Goal: Task Accomplishment & Management: Use online tool/utility

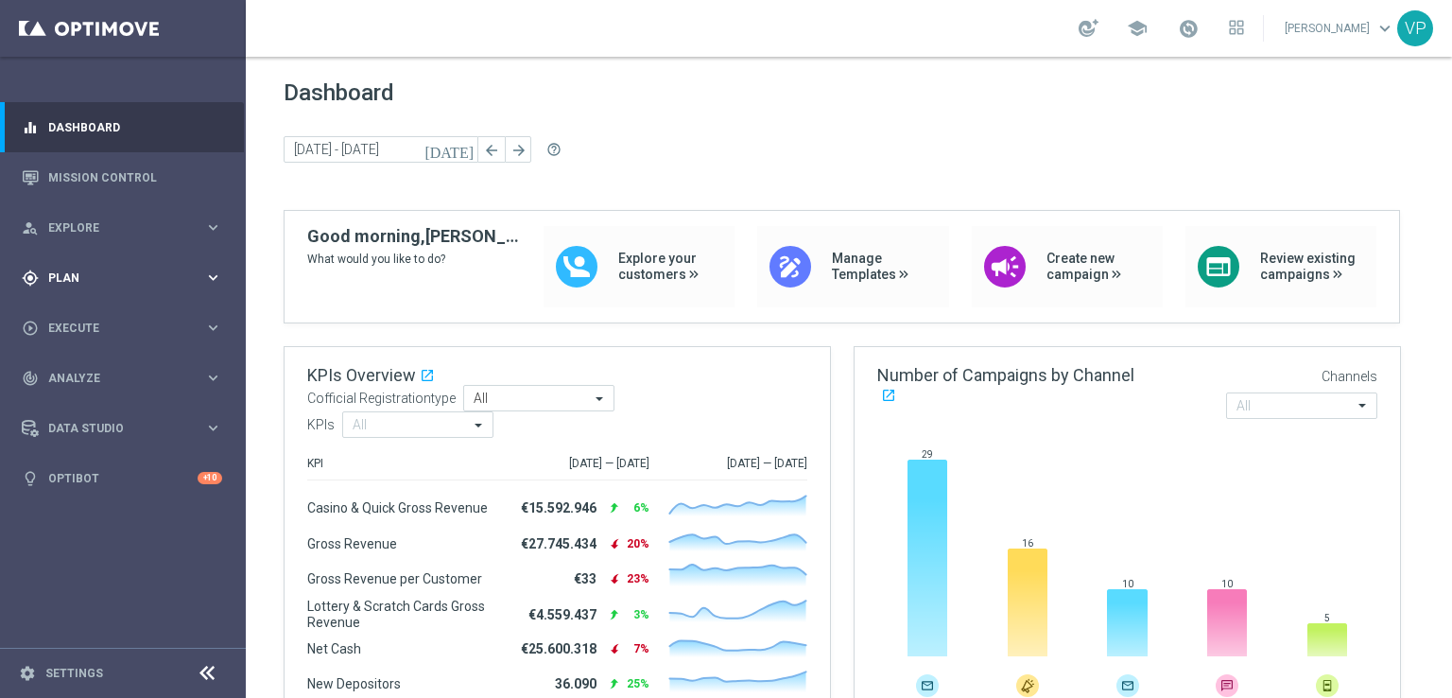
click at [208, 270] on icon "keyboard_arrow_right" at bounding box center [213, 277] width 18 height 18
click at [85, 322] on link "Target Groups" at bounding box center [122, 316] width 147 height 15
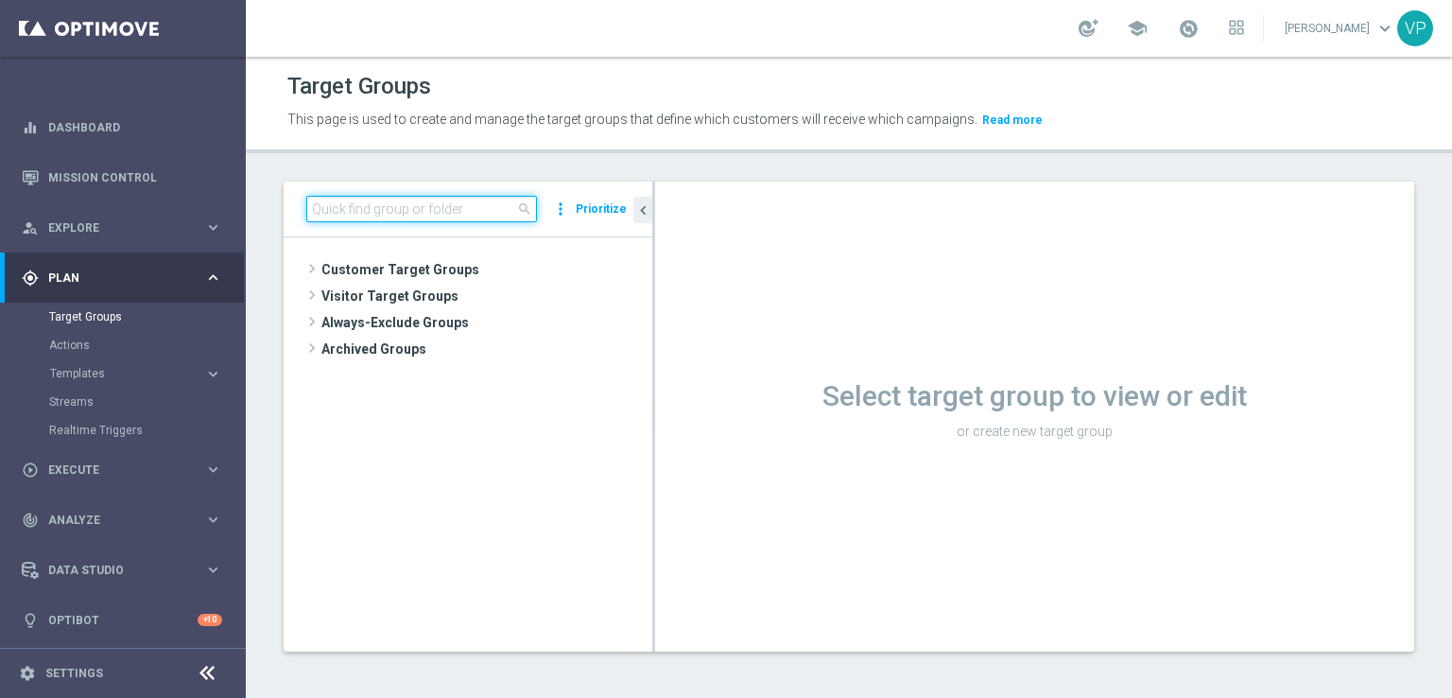
click at [496, 214] on input at bounding box center [421, 209] width 231 height 26
click at [318, 298] on span at bounding box center [312, 295] width 19 height 23
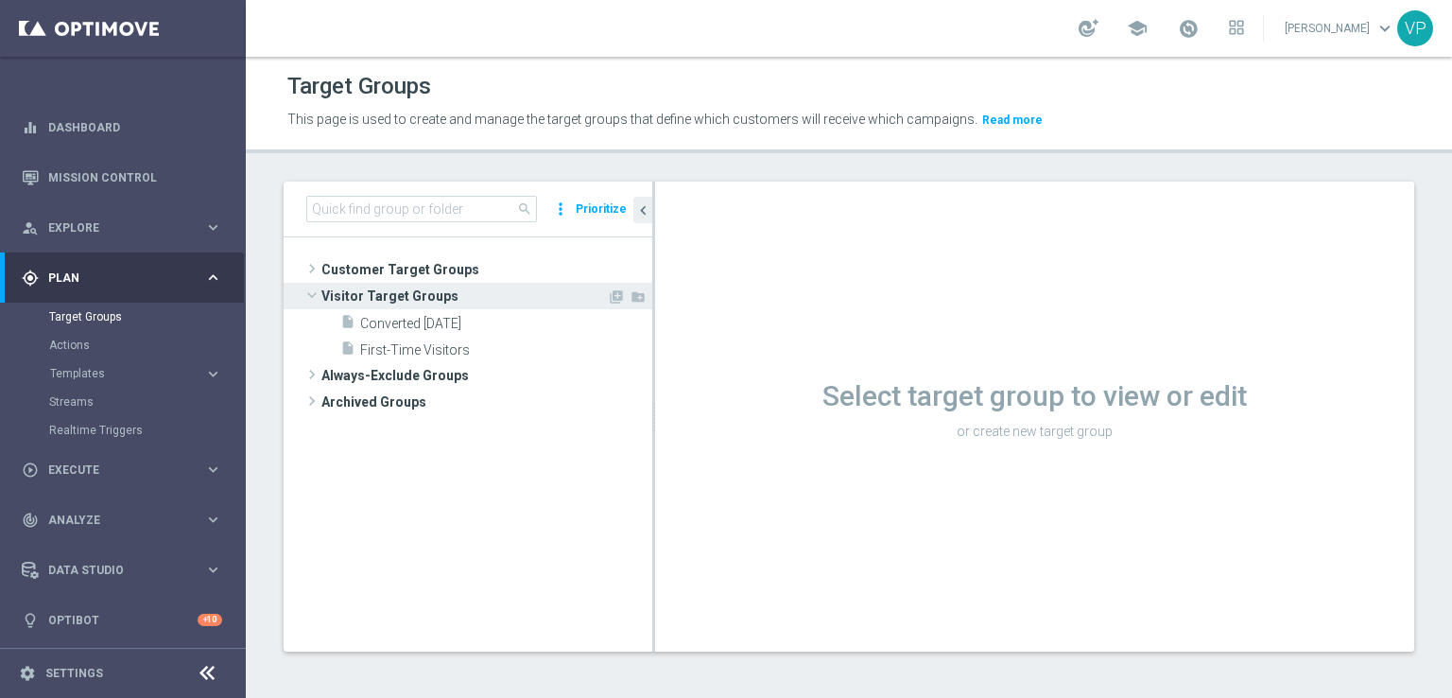
click at [318, 298] on span at bounding box center [312, 295] width 23 height 19
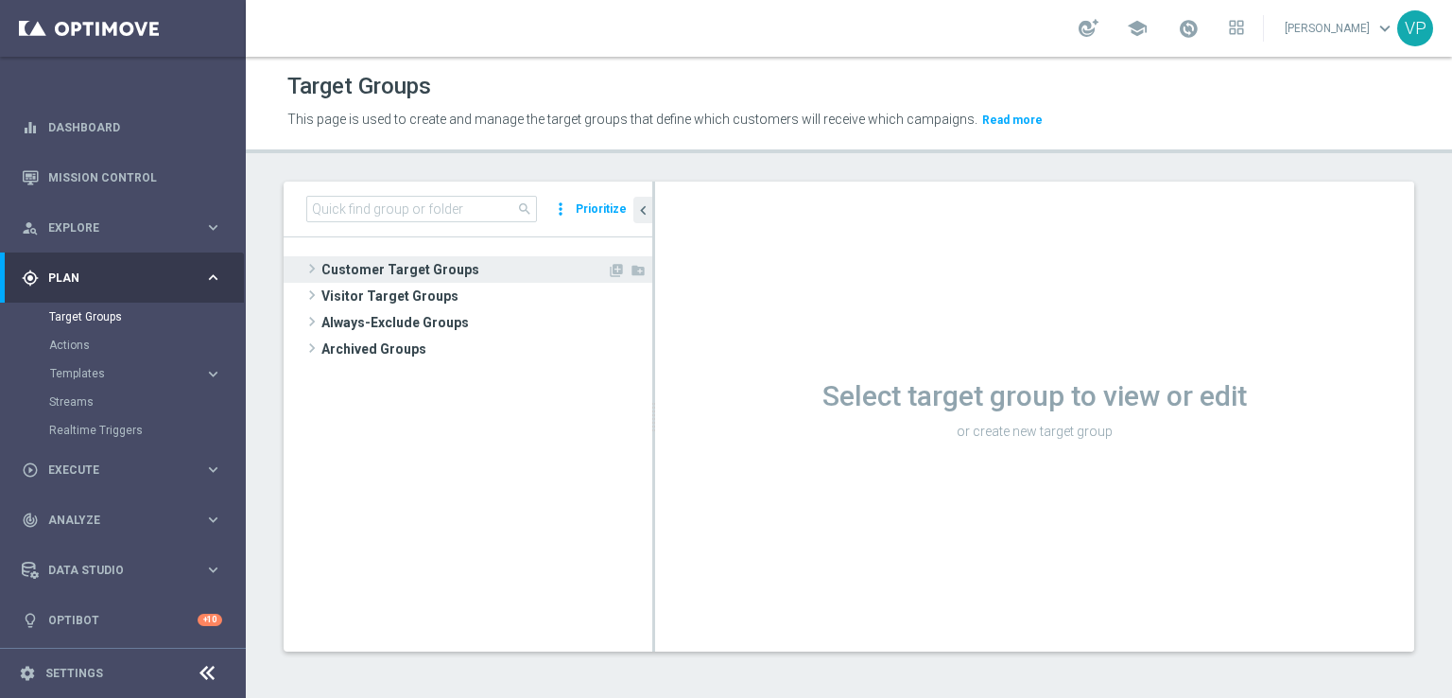
click at [320, 272] on span at bounding box center [312, 268] width 19 height 23
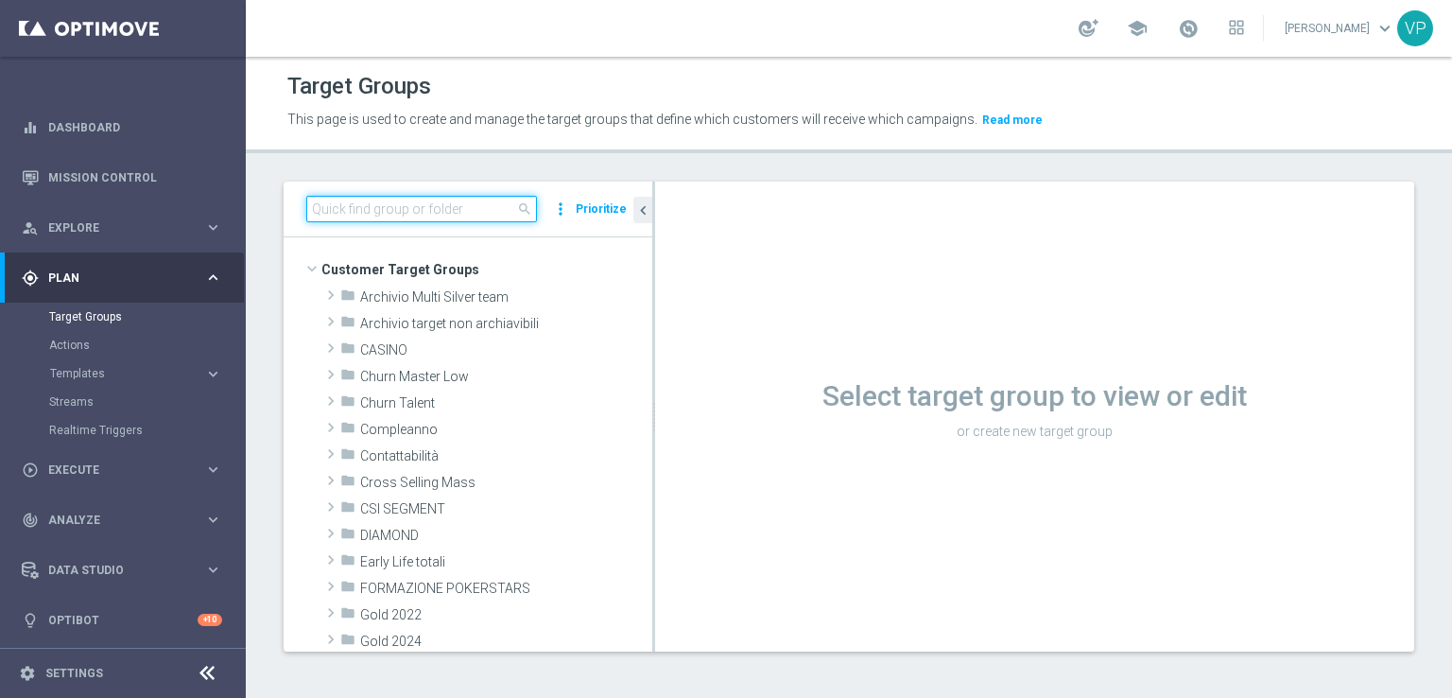
click at [453, 199] on input at bounding box center [421, 209] width 231 height 26
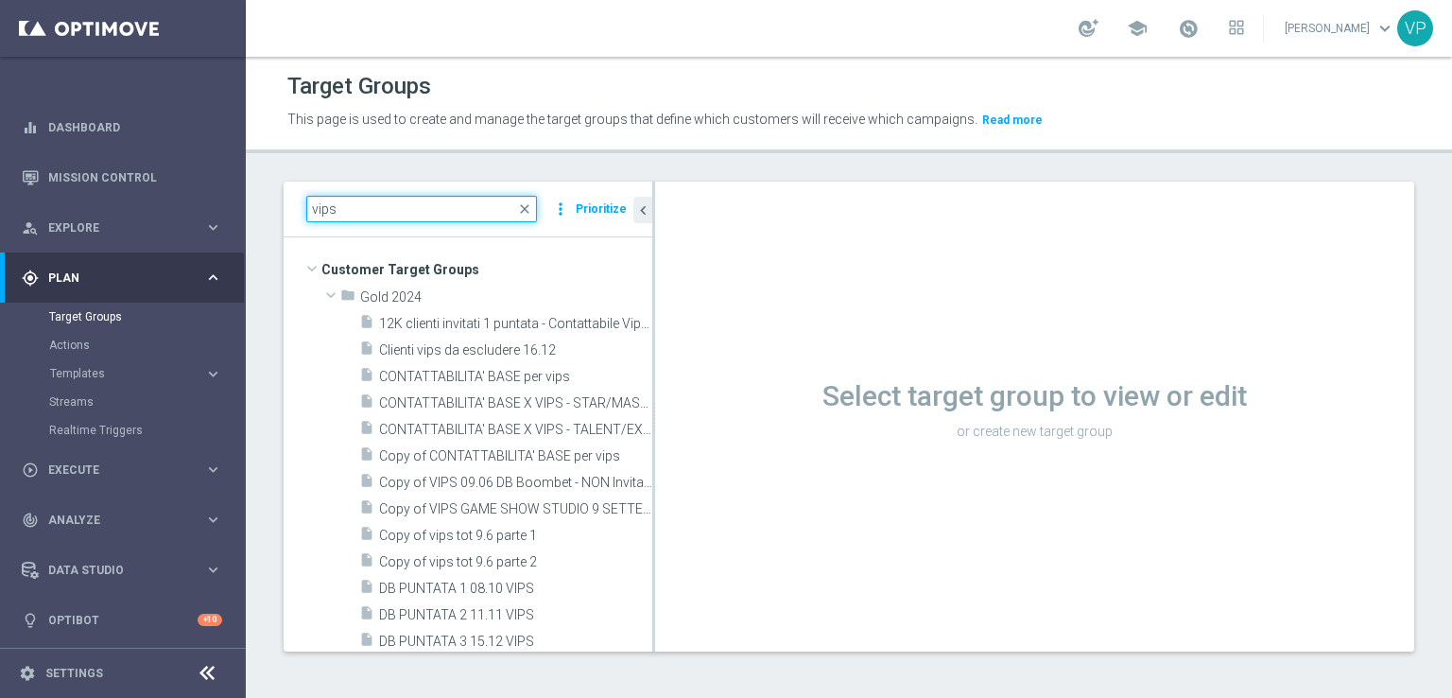
click at [443, 214] on input "vips" at bounding box center [421, 209] width 231 height 26
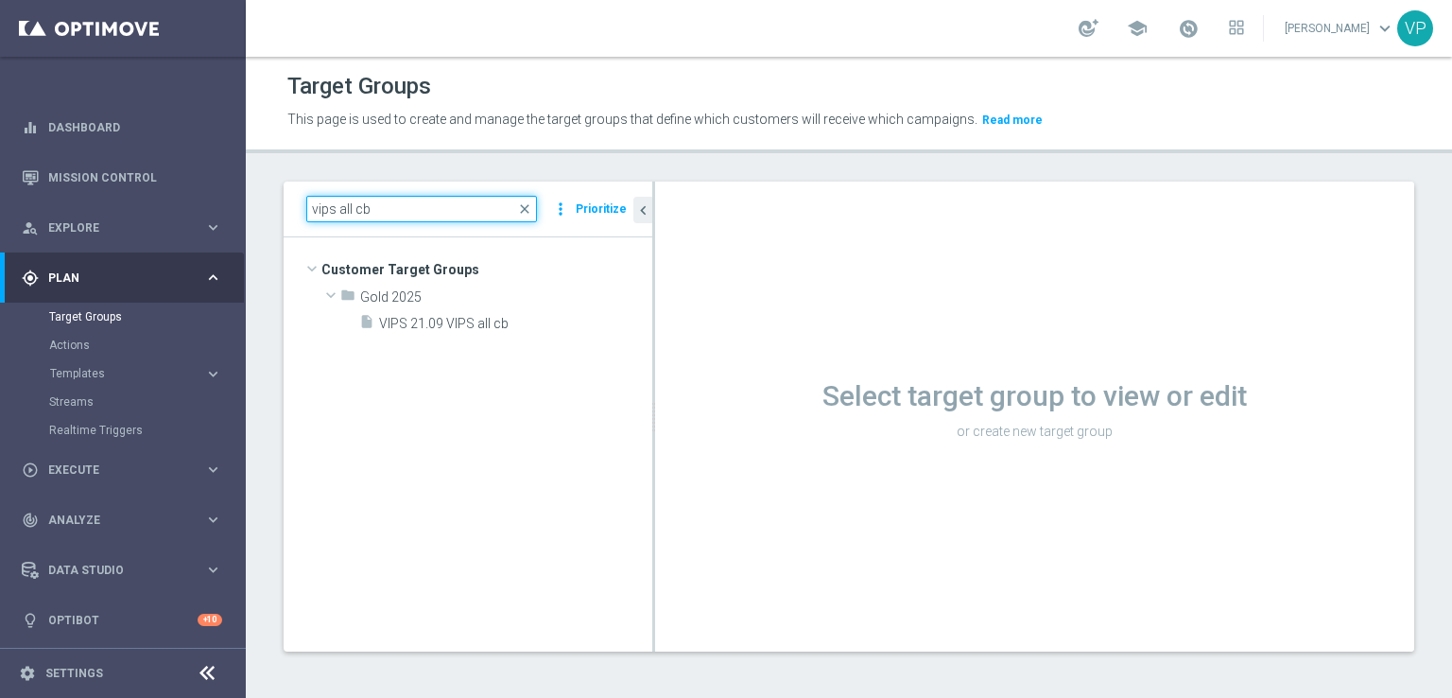
type input "vips all cb"
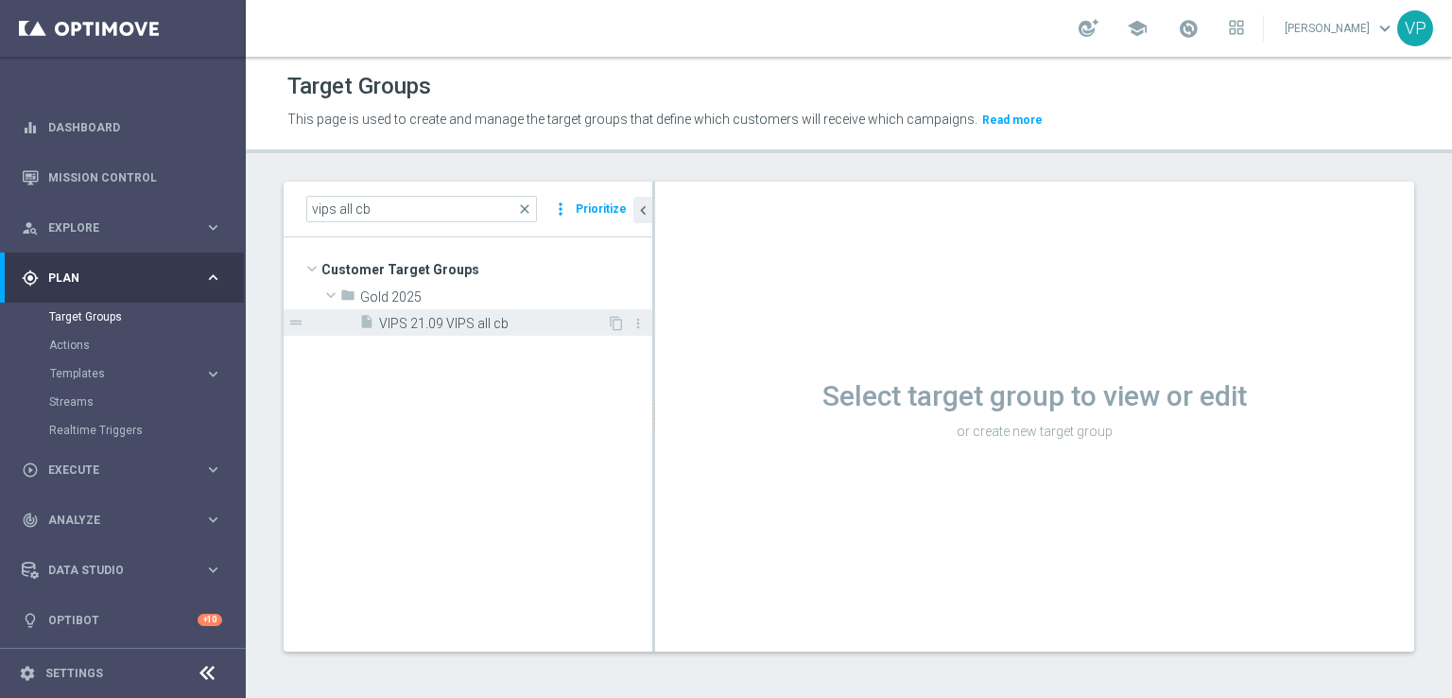
click at [457, 330] on span "VIPS 21.09 VIPS all cb" at bounding box center [493, 324] width 228 height 16
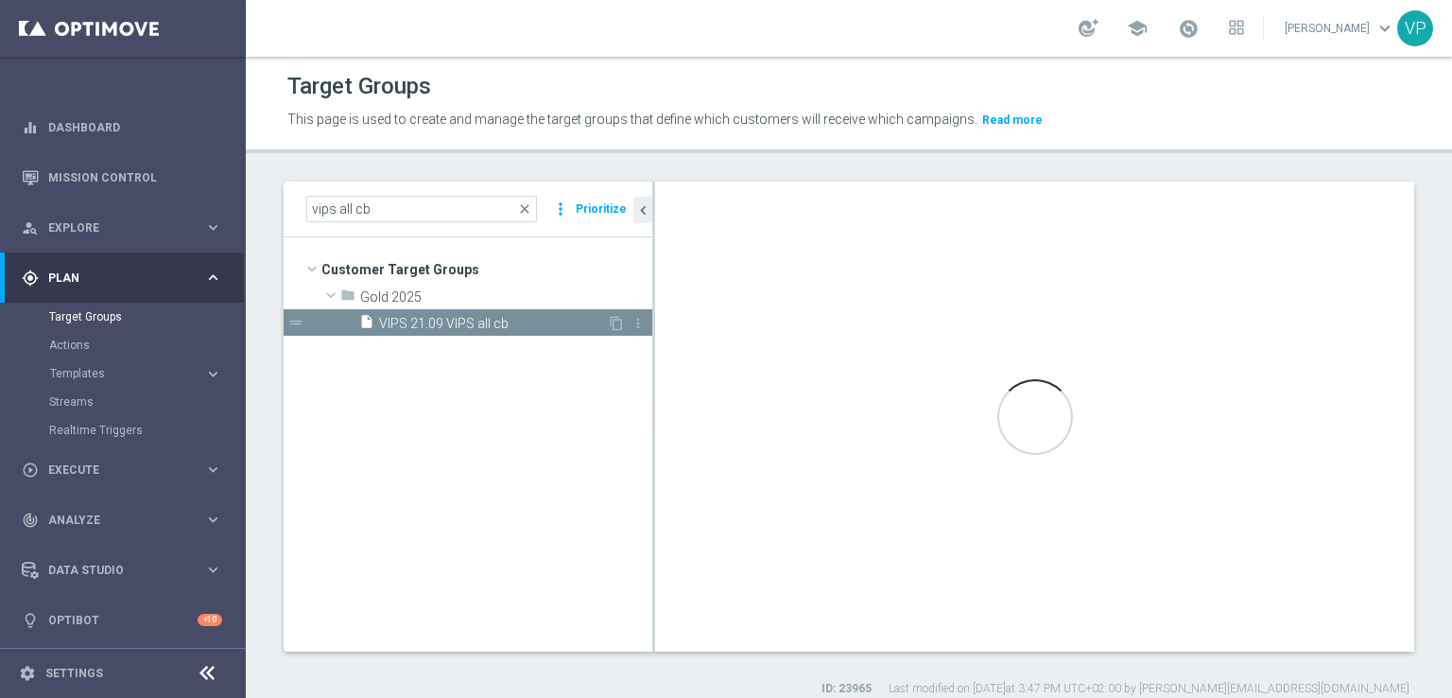
click at [466, 321] on span "VIPS 21.09 VIPS all cb" at bounding box center [493, 324] width 228 height 16
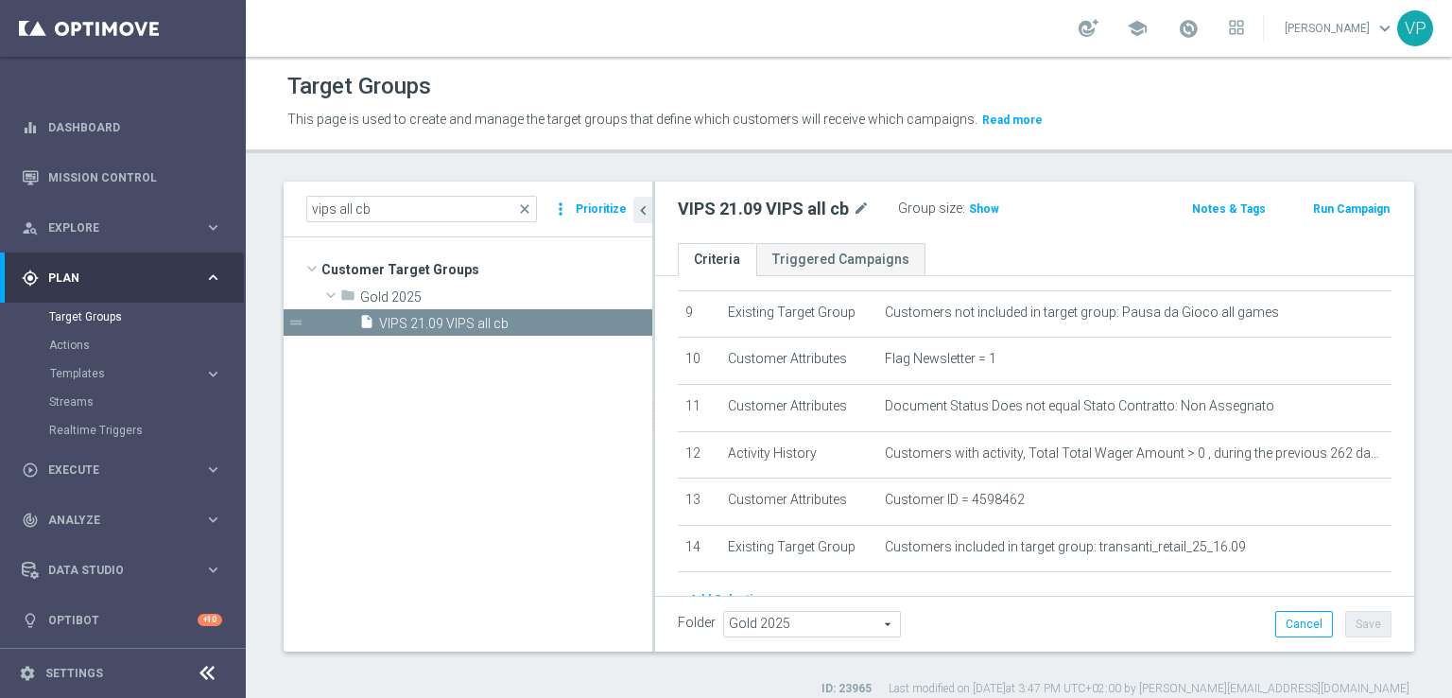
scroll to position [500, 0]
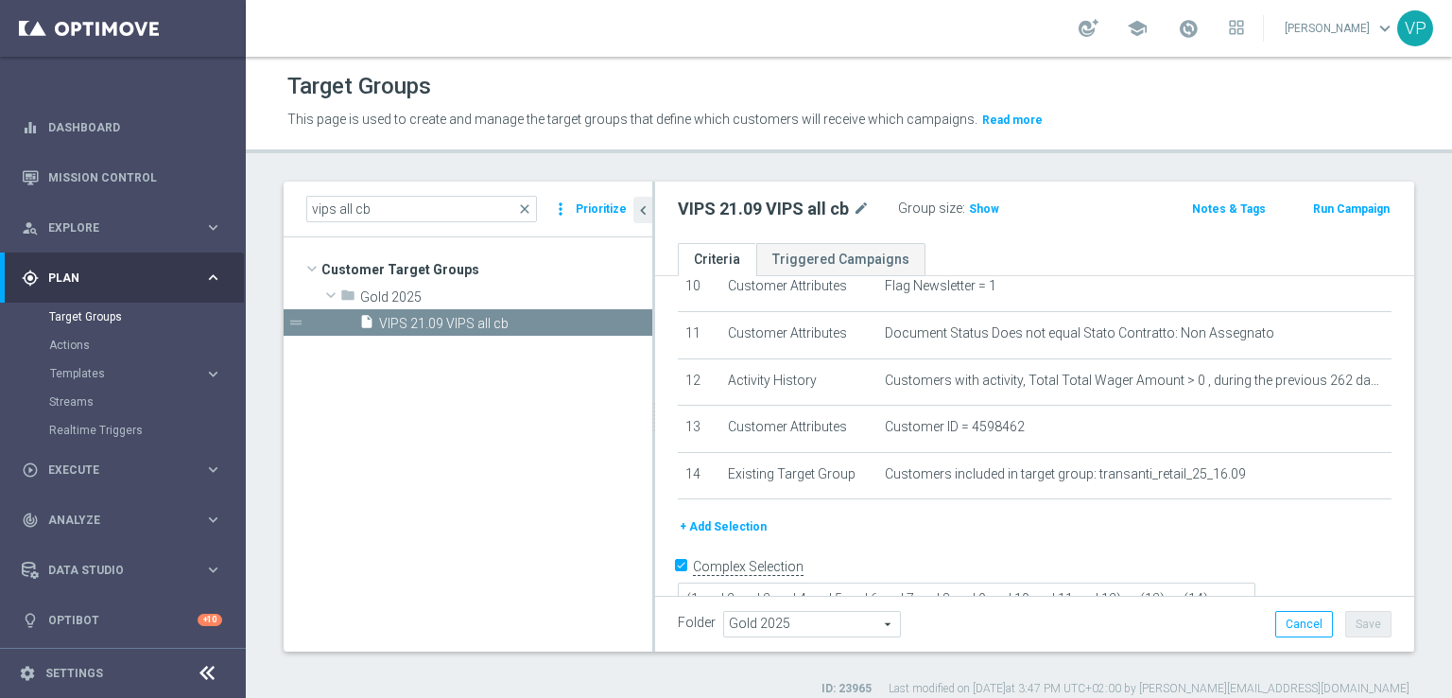
click at [987, 516] on div "+ Add Selection" at bounding box center [1035, 526] width 742 height 21
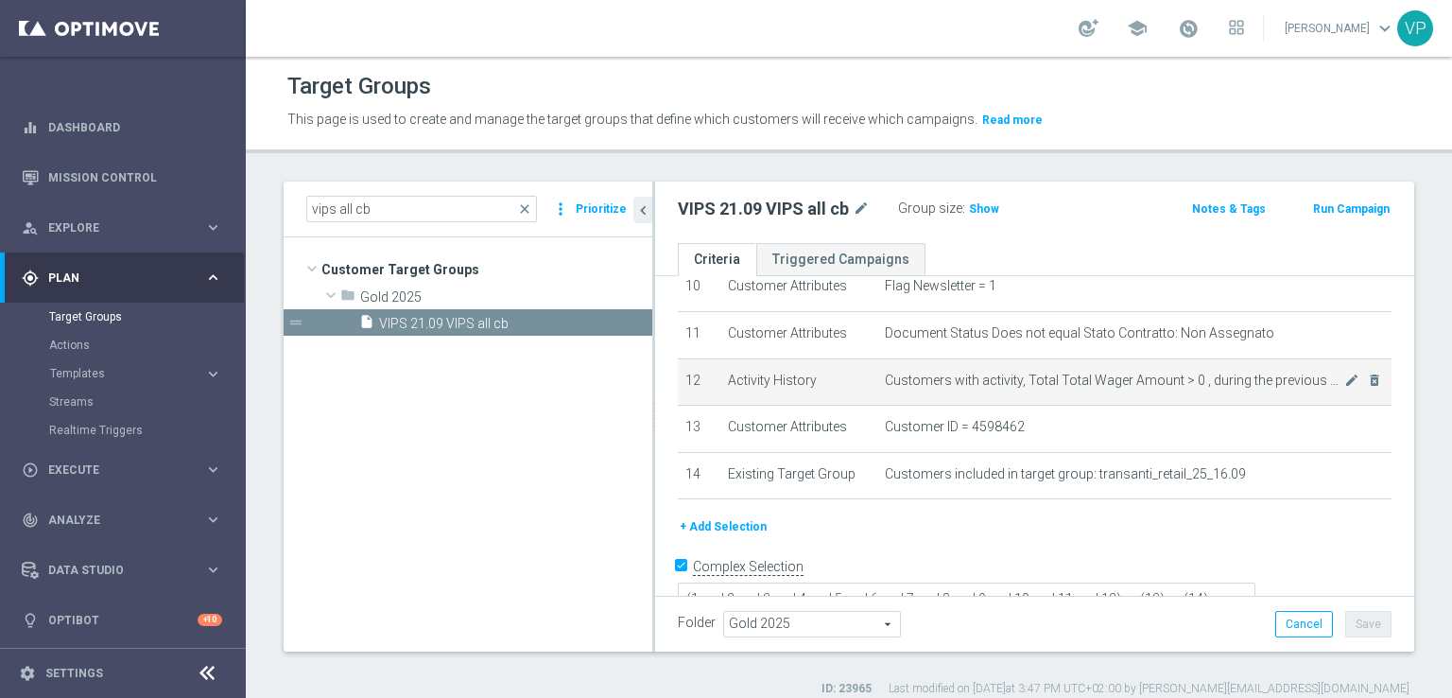
click at [1255, 374] on span "Customers with activity, Total Total Wager Amount > 0 , during the previous 262…" at bounding box center [1114, 380] width 459 height 16
copy tbody "Customers with activity, Total Total Wager Amount > 0 , during the previous 262…"
